Goal: Check status

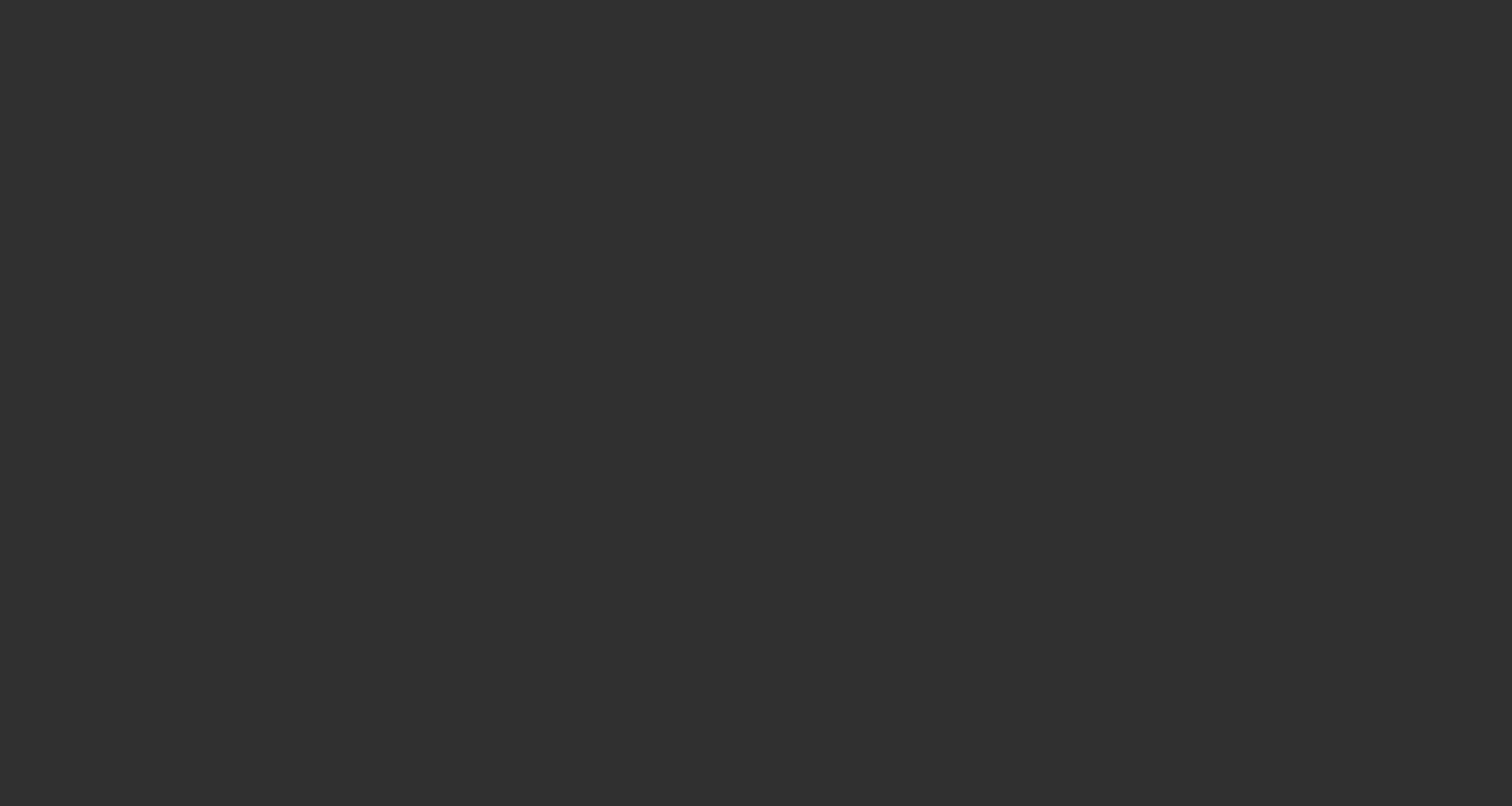
click at [1480, 779] on html at bounding box center [756, 403] width 1512 height 806
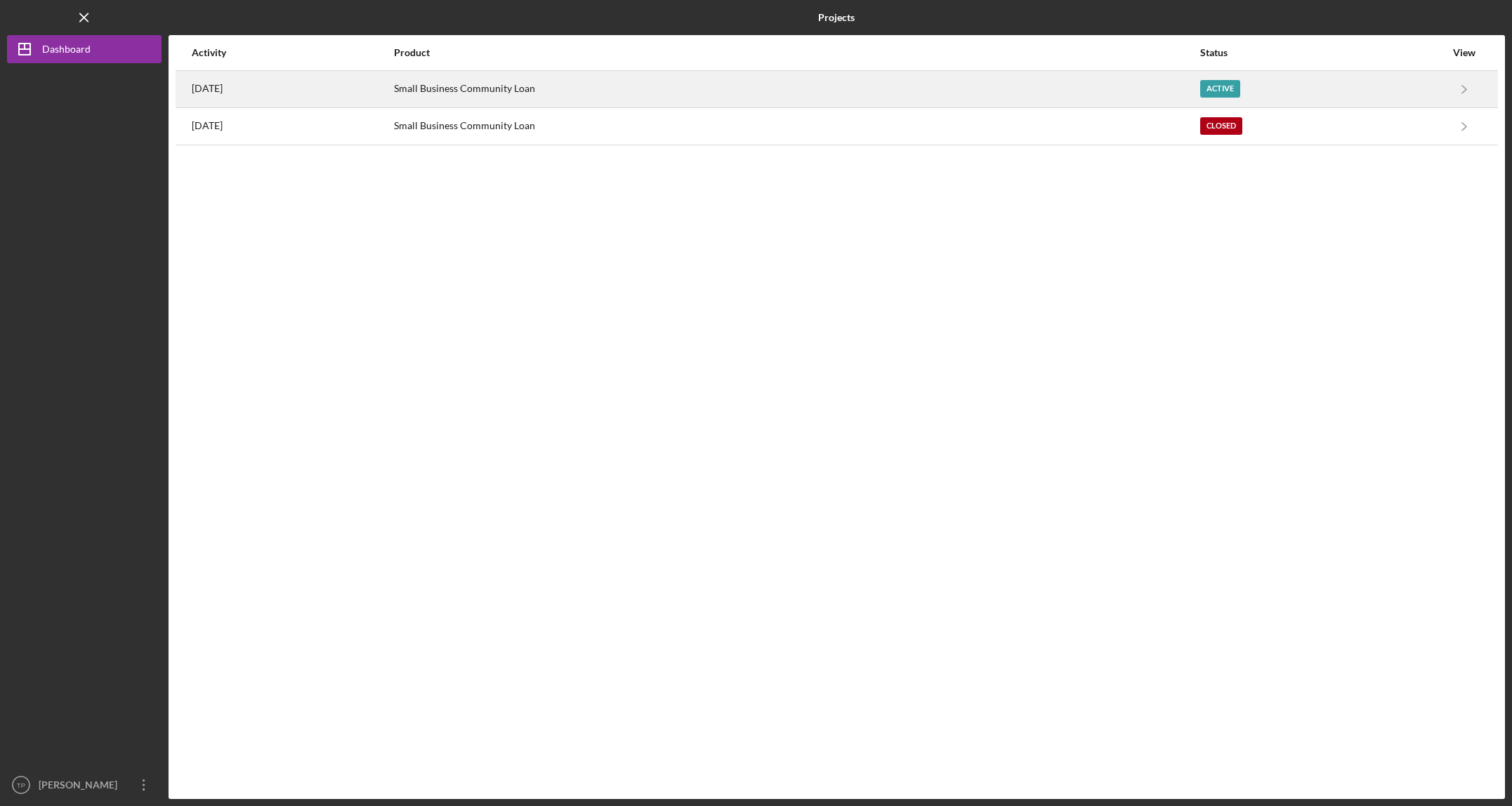
click at [1240, 89] on div "Active" at bounding box center [1220, 88] width 40 height 17
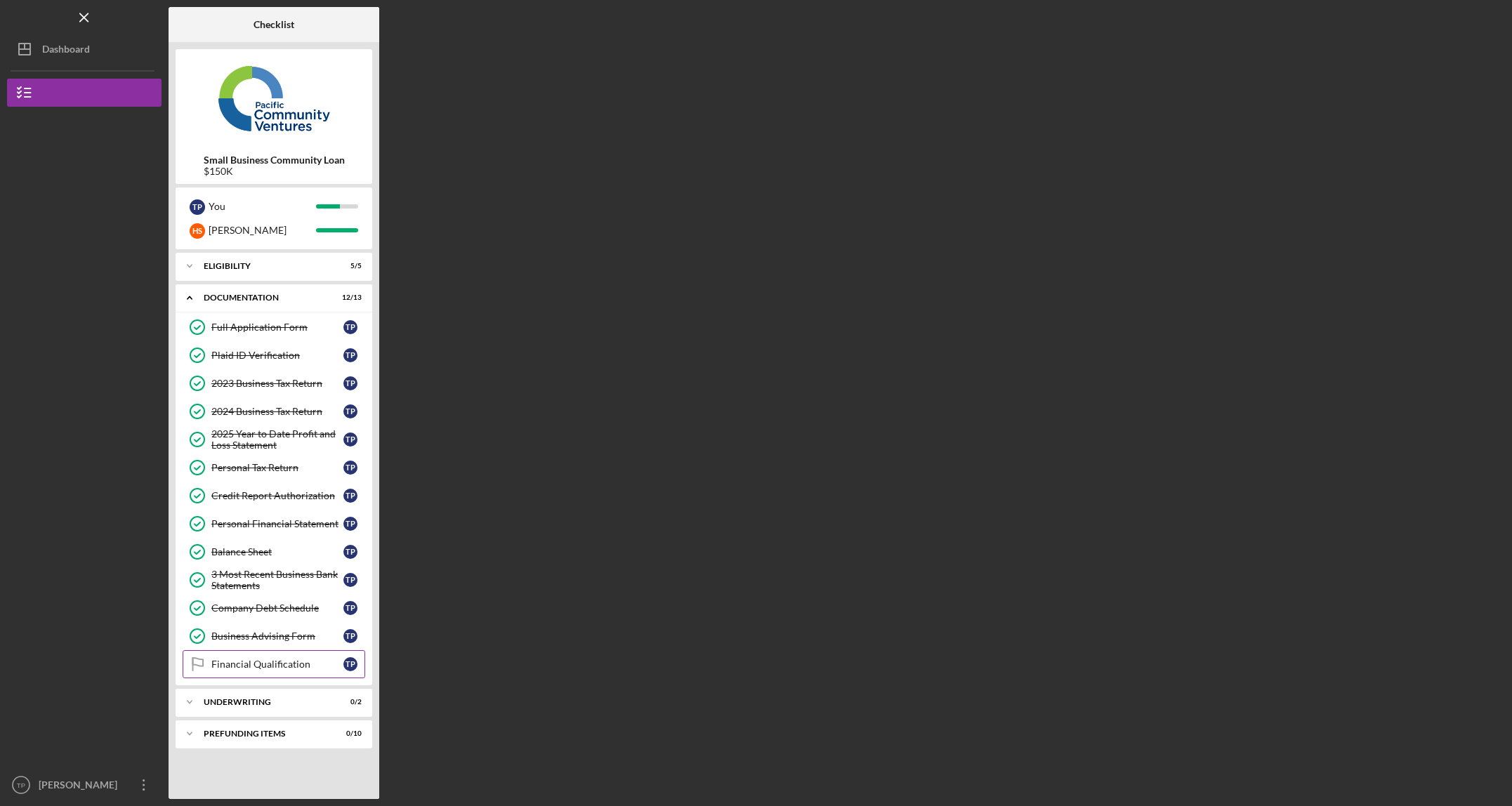
click at [255, 666] on div "Financial Qualification" at bounding box center [277, 664] width 132 height 11
